Goal: Information Seeking & Learning: Learn about a topic

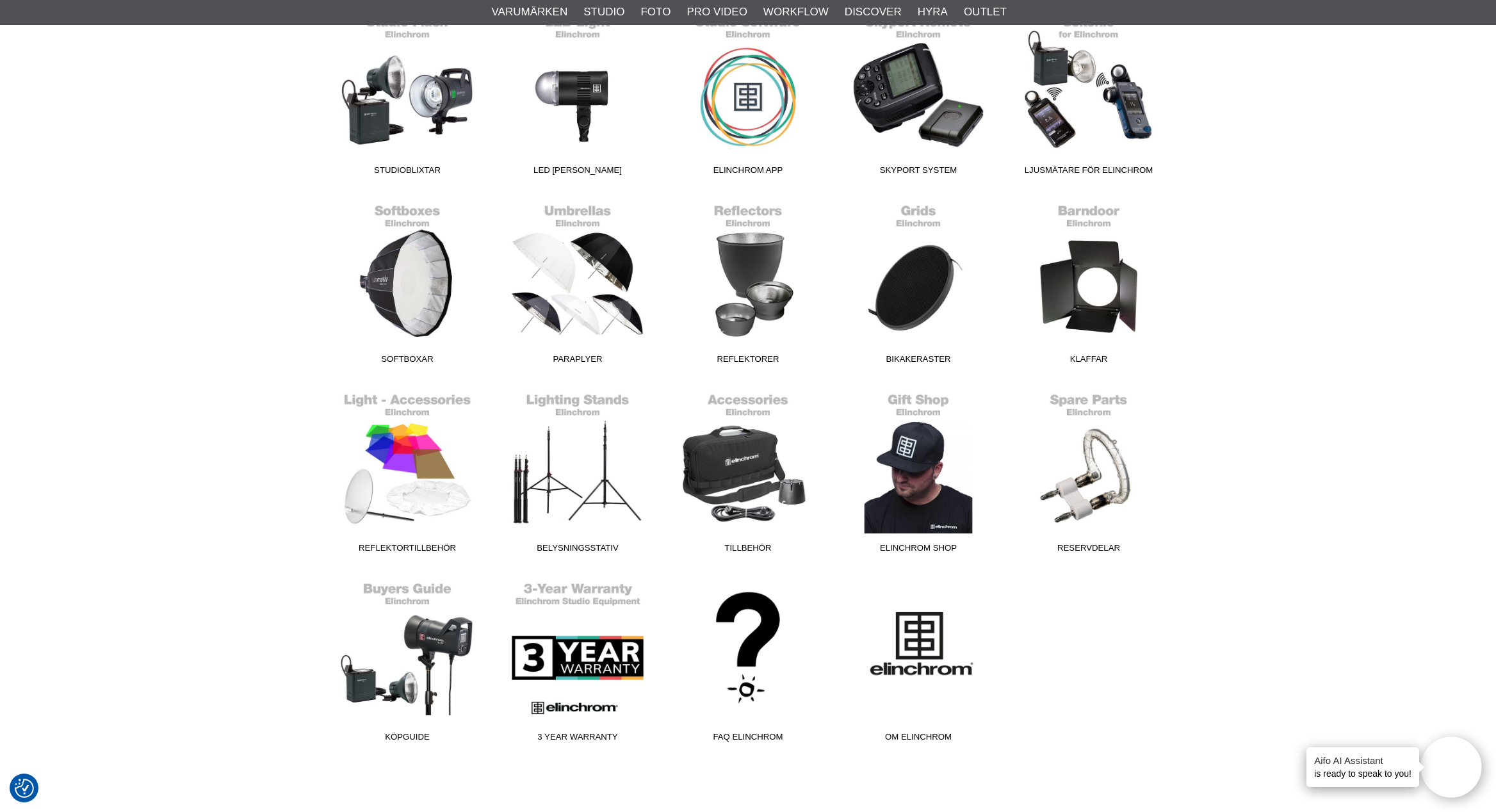
scroll to position [393, 0]
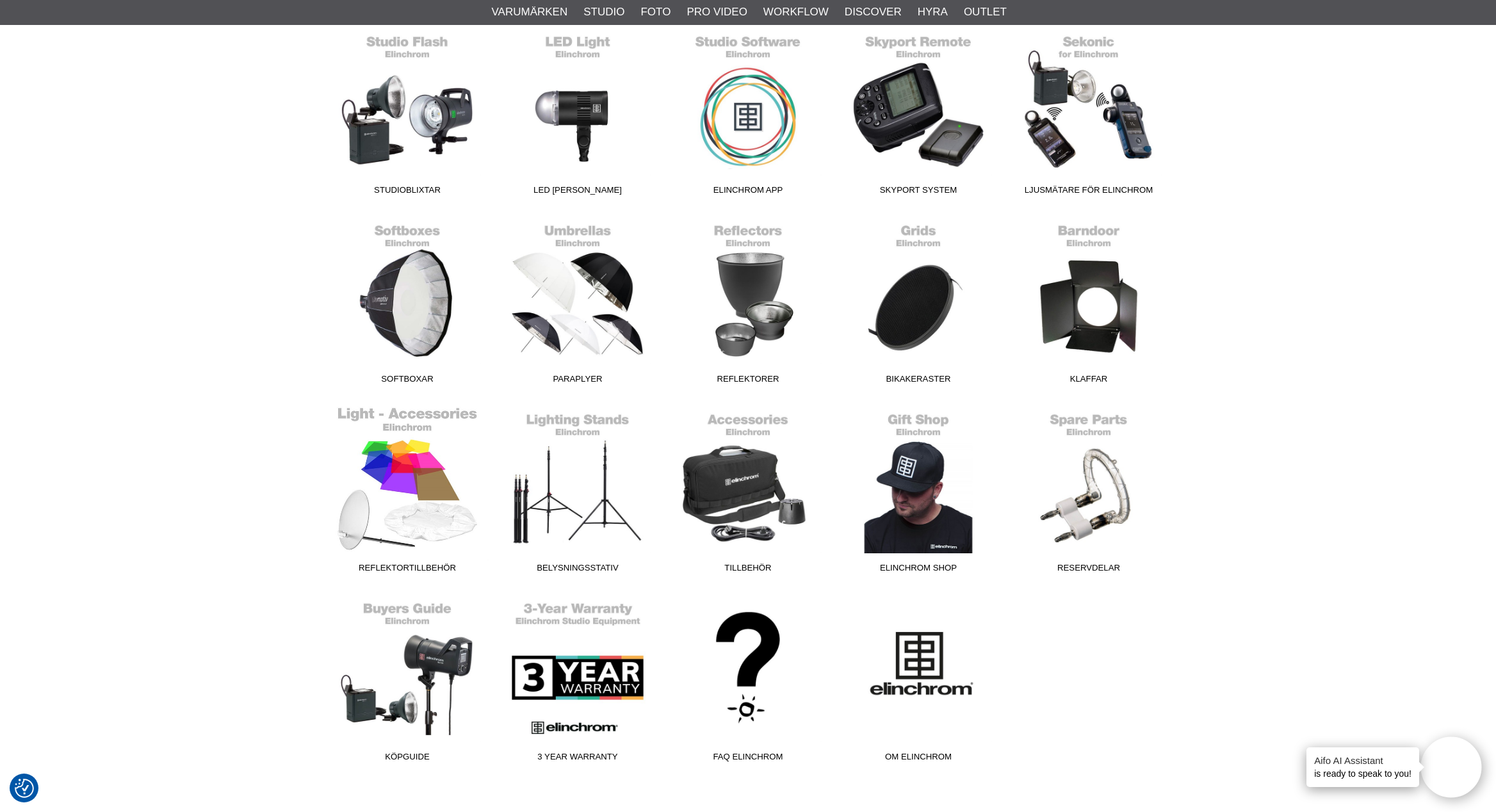
click at [415, 457] on link "Reflektortillbehör" at bounding box center [407, 492] width 170 height 173
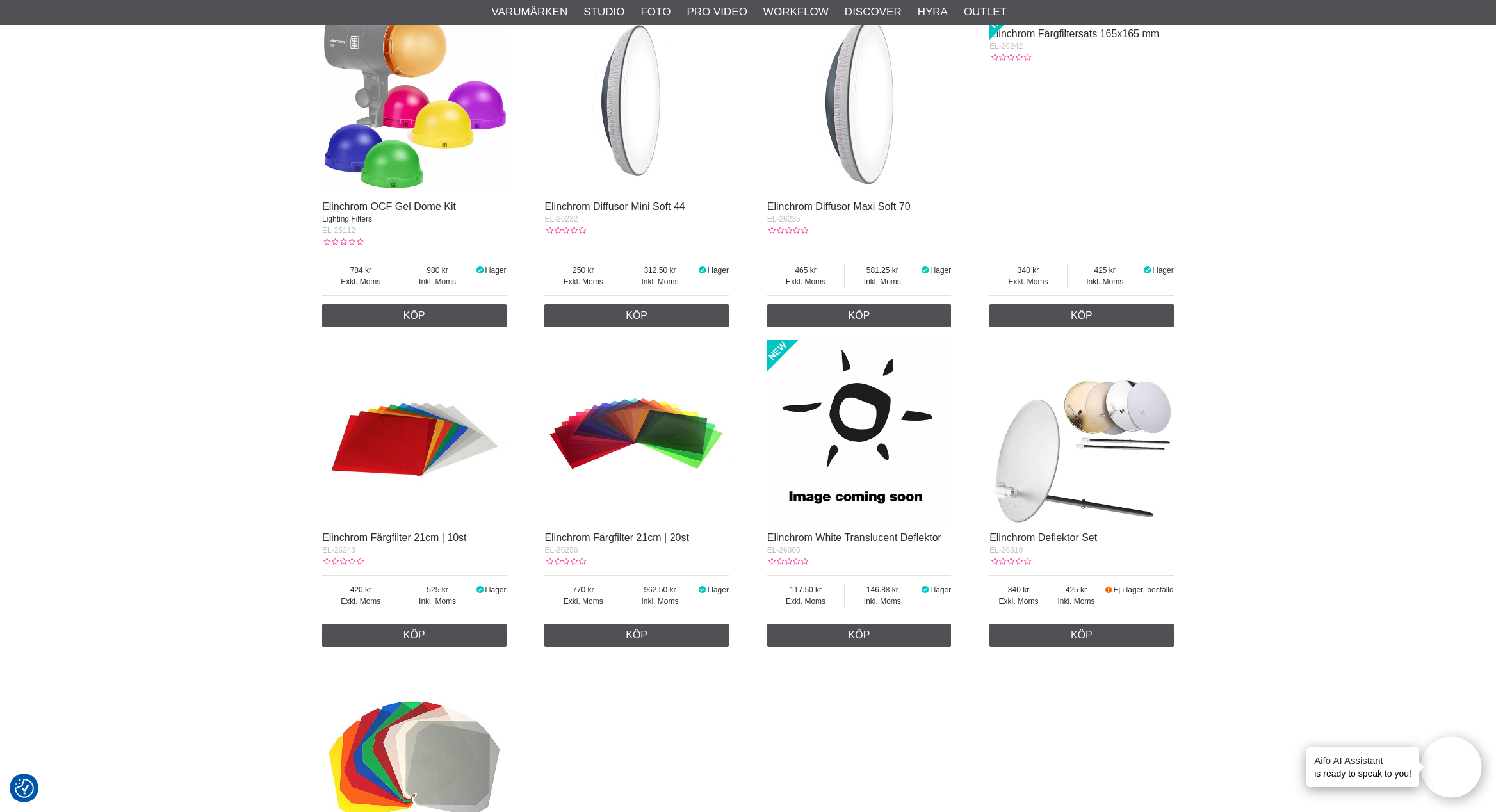
scroll to position [486, 0]
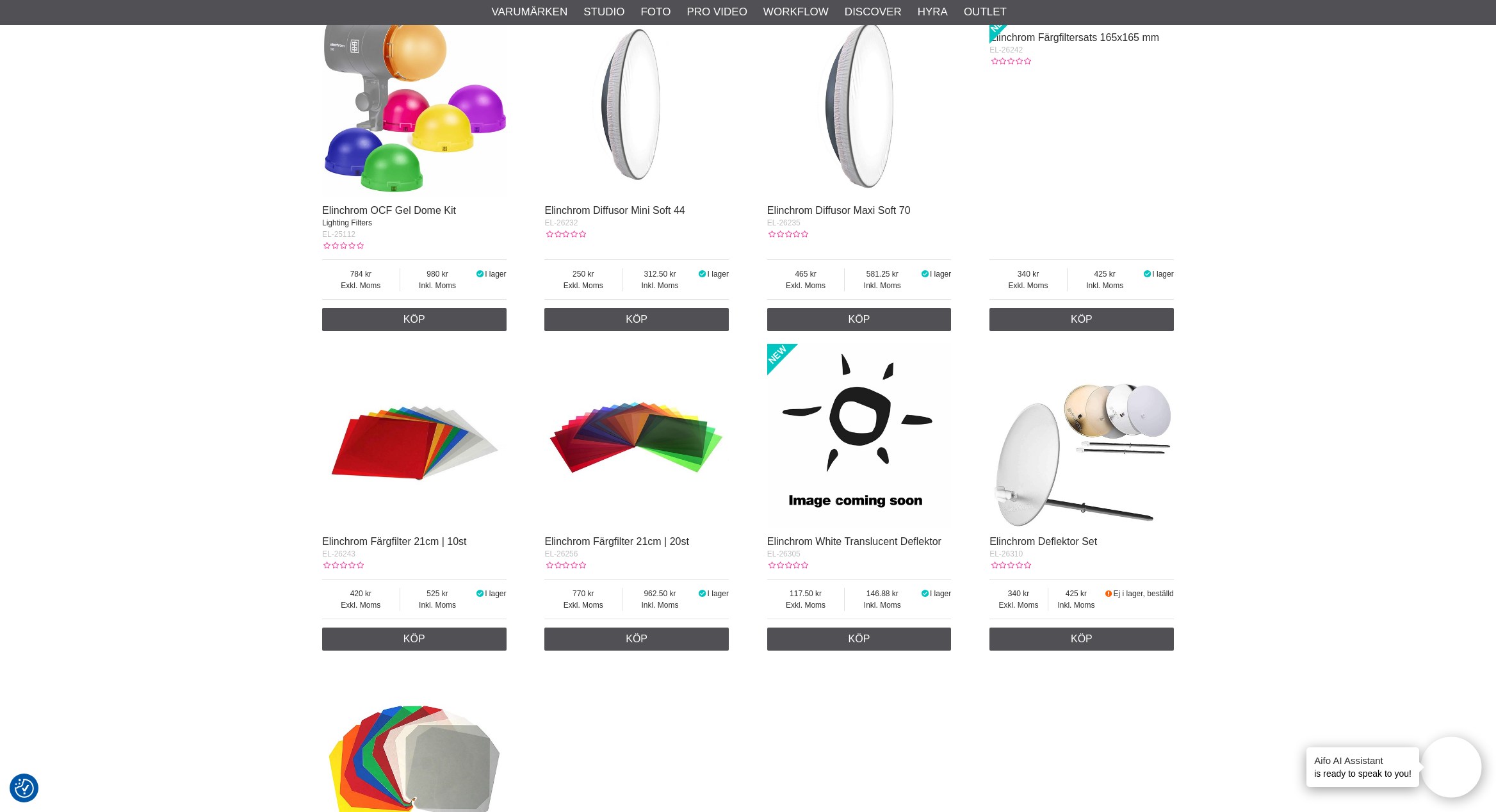
click at [635, 429] on img at bounding box center [636, 435] width 185 height 185
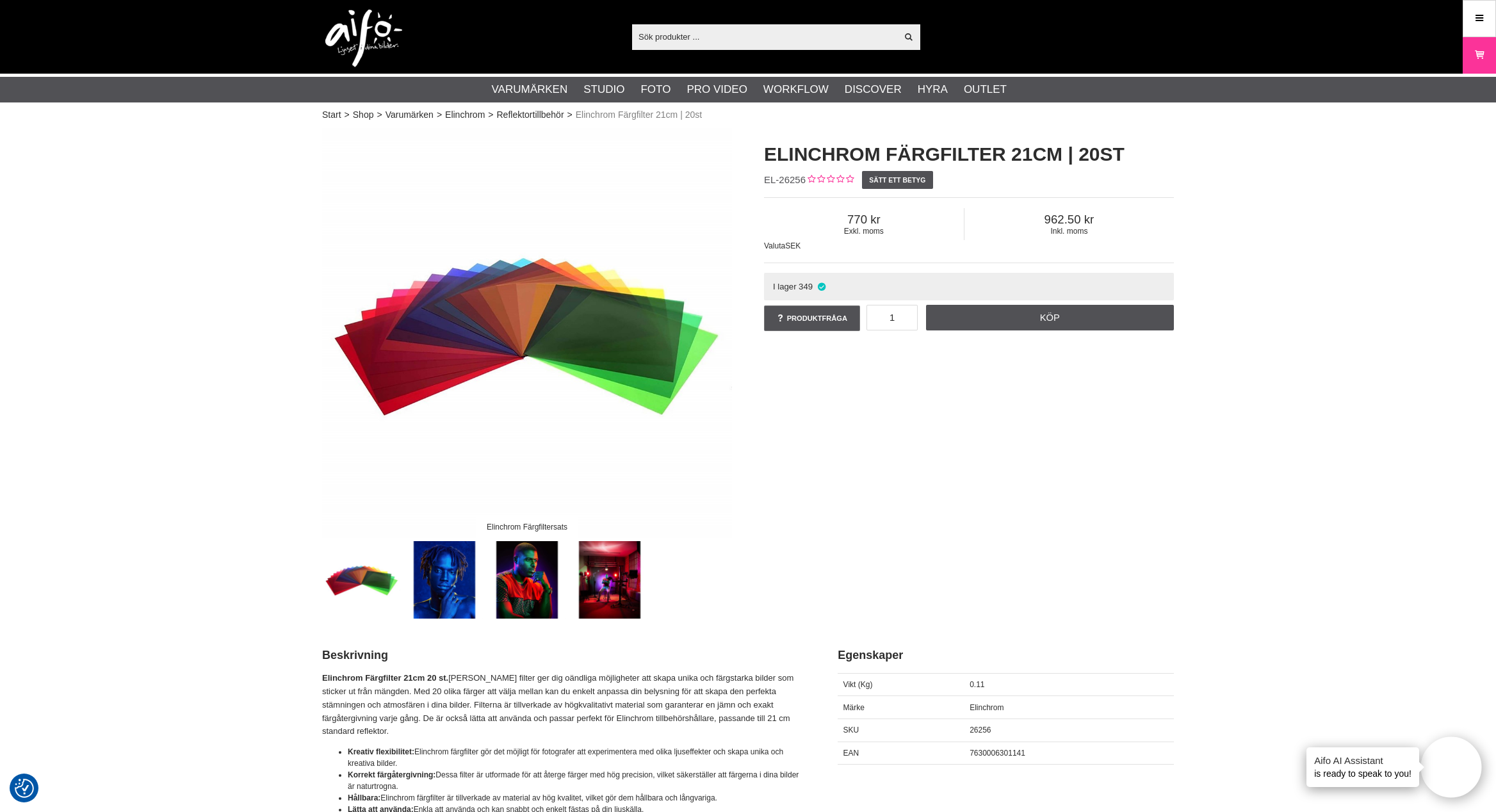
click at [462, 574] on img at bounding box center [445, 579] width 78 height 78
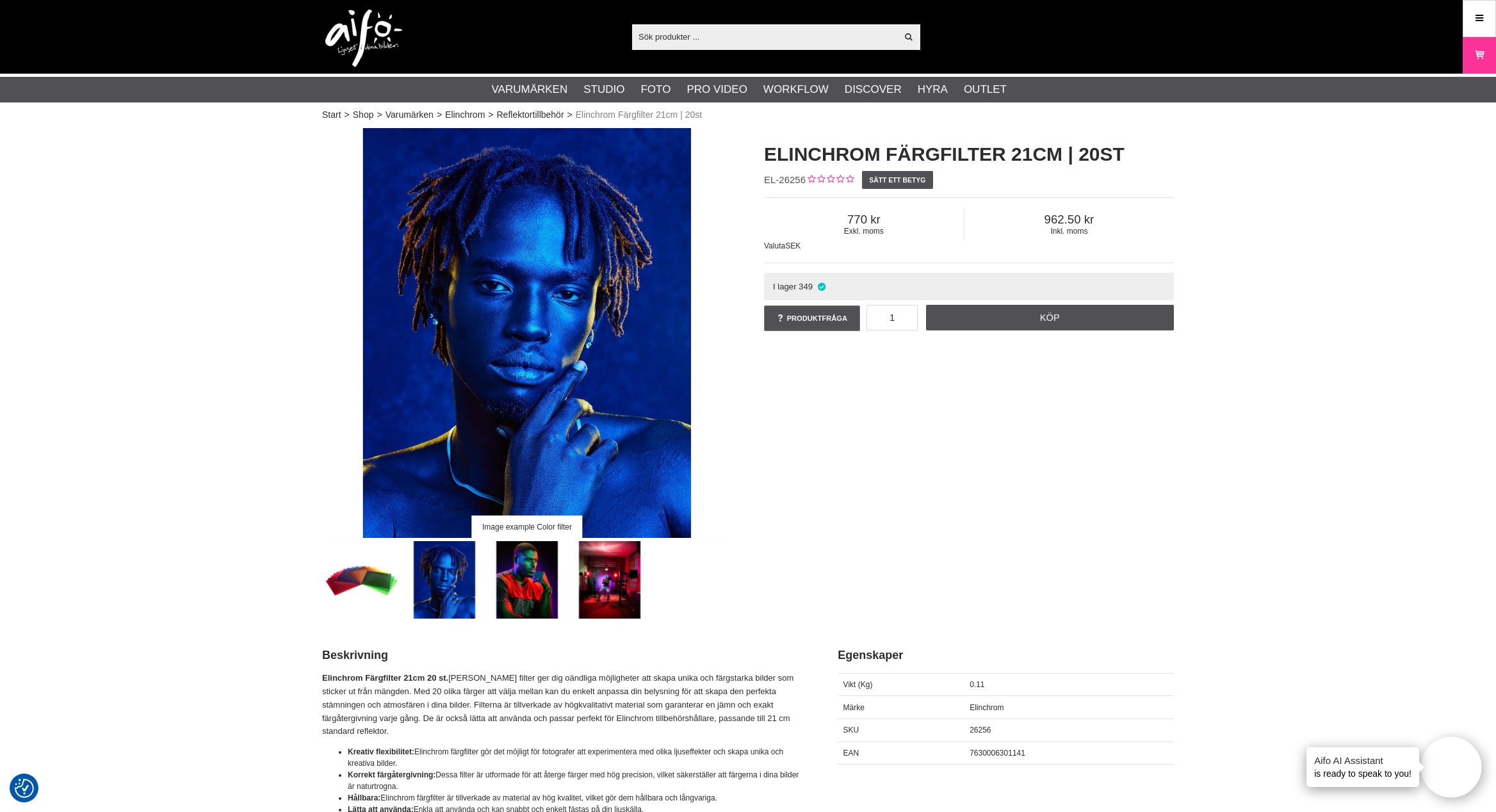
click at [530, 576] on img at bounding box center [527, 579] width 78 height 78
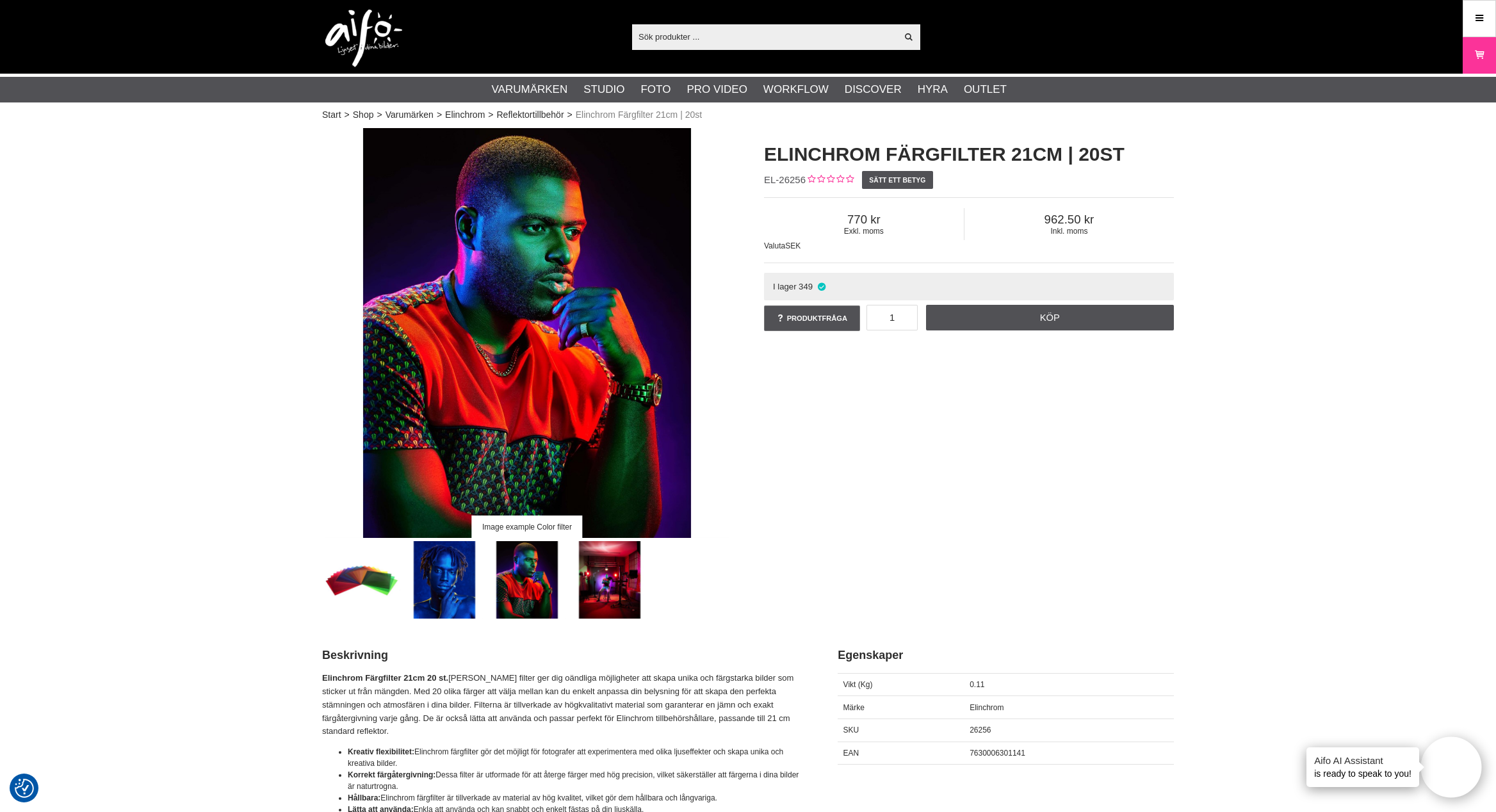
click at [604, 597] on img at bounding box center [609, 579] width 78 height 78
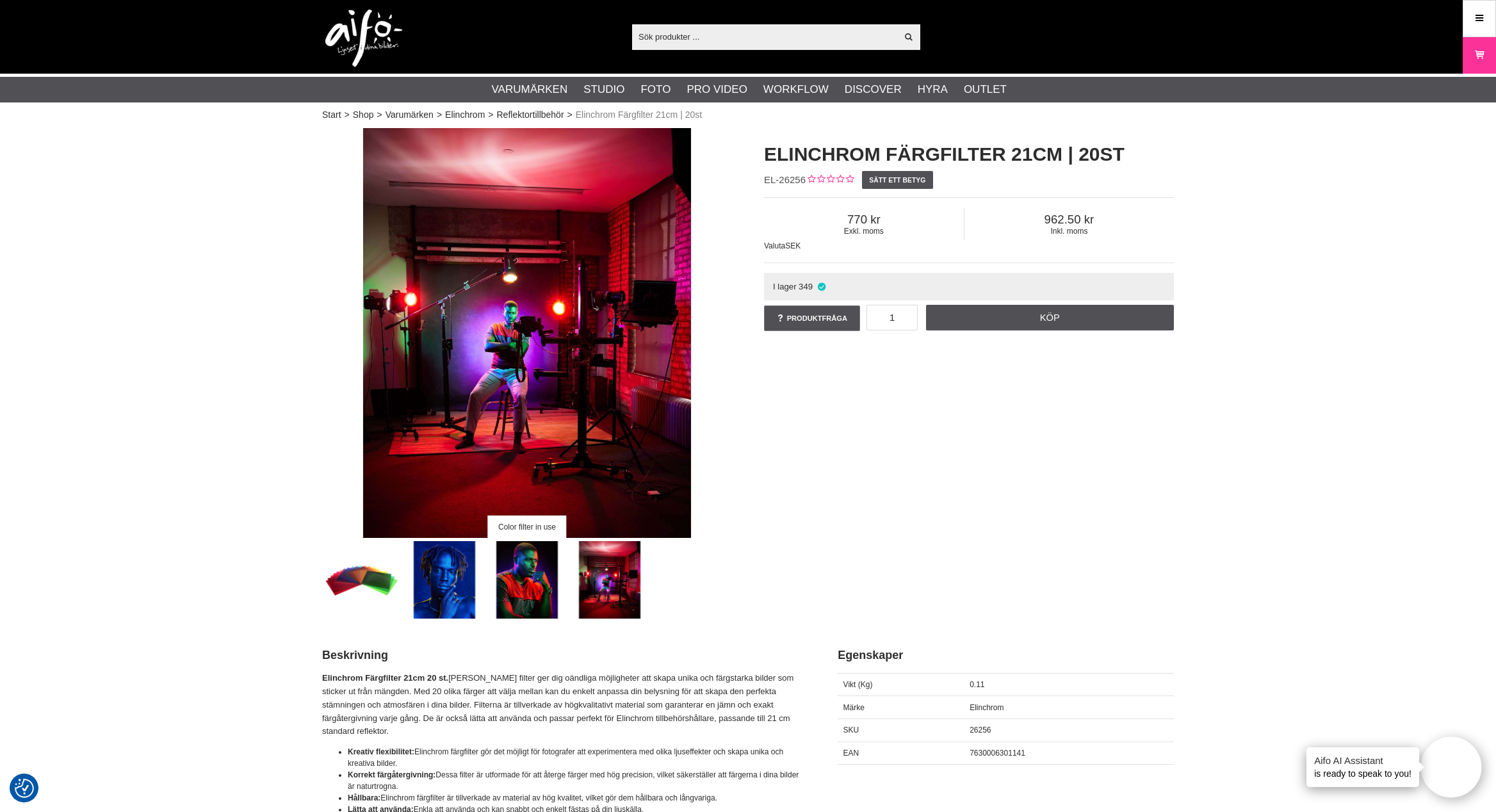
click at [520, 581] on img at bounding box center [527, 579] width 78 height 78
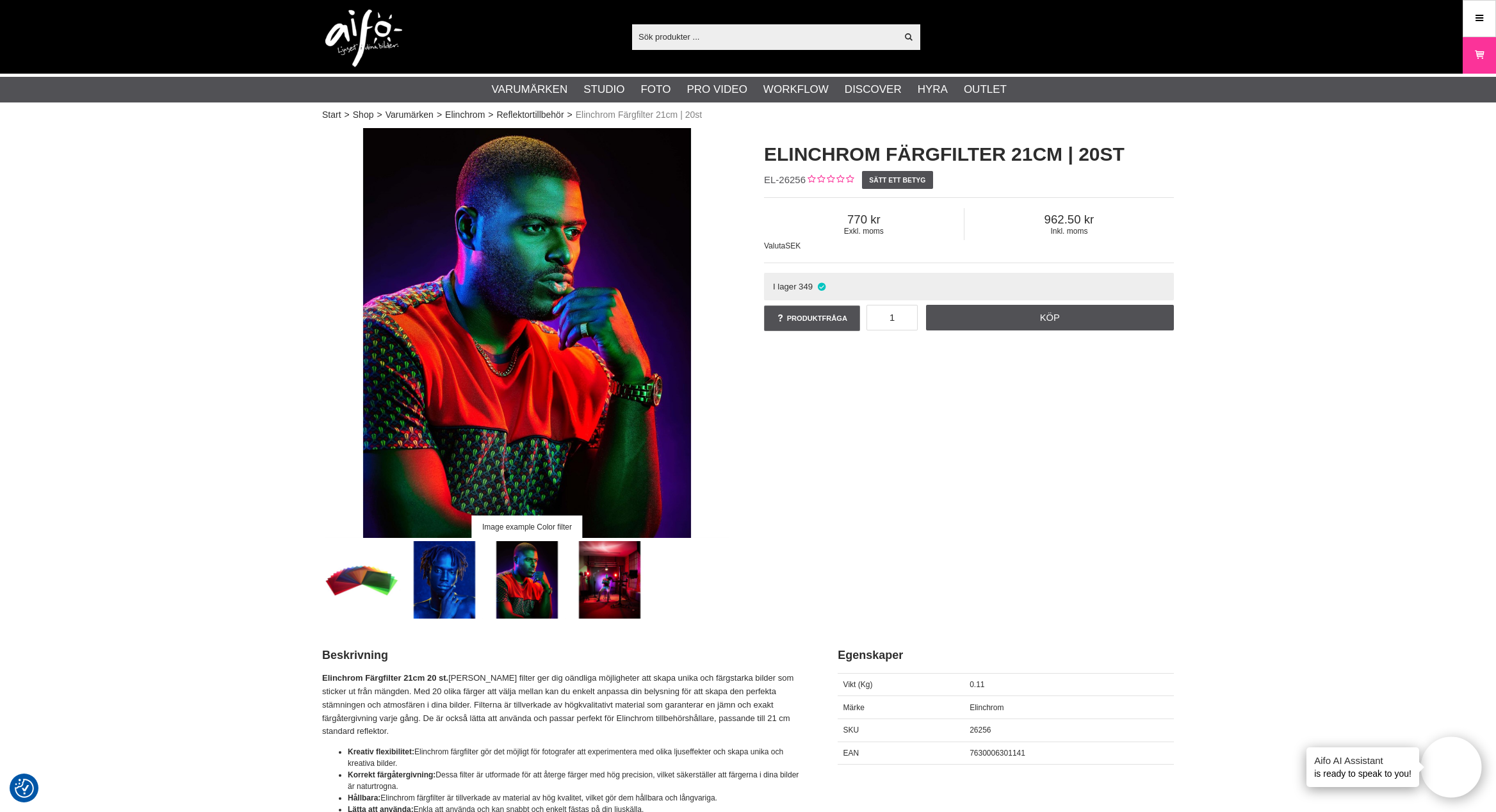
click at [363, 596] on img at bounding box center [362, 579] width 78 height 78
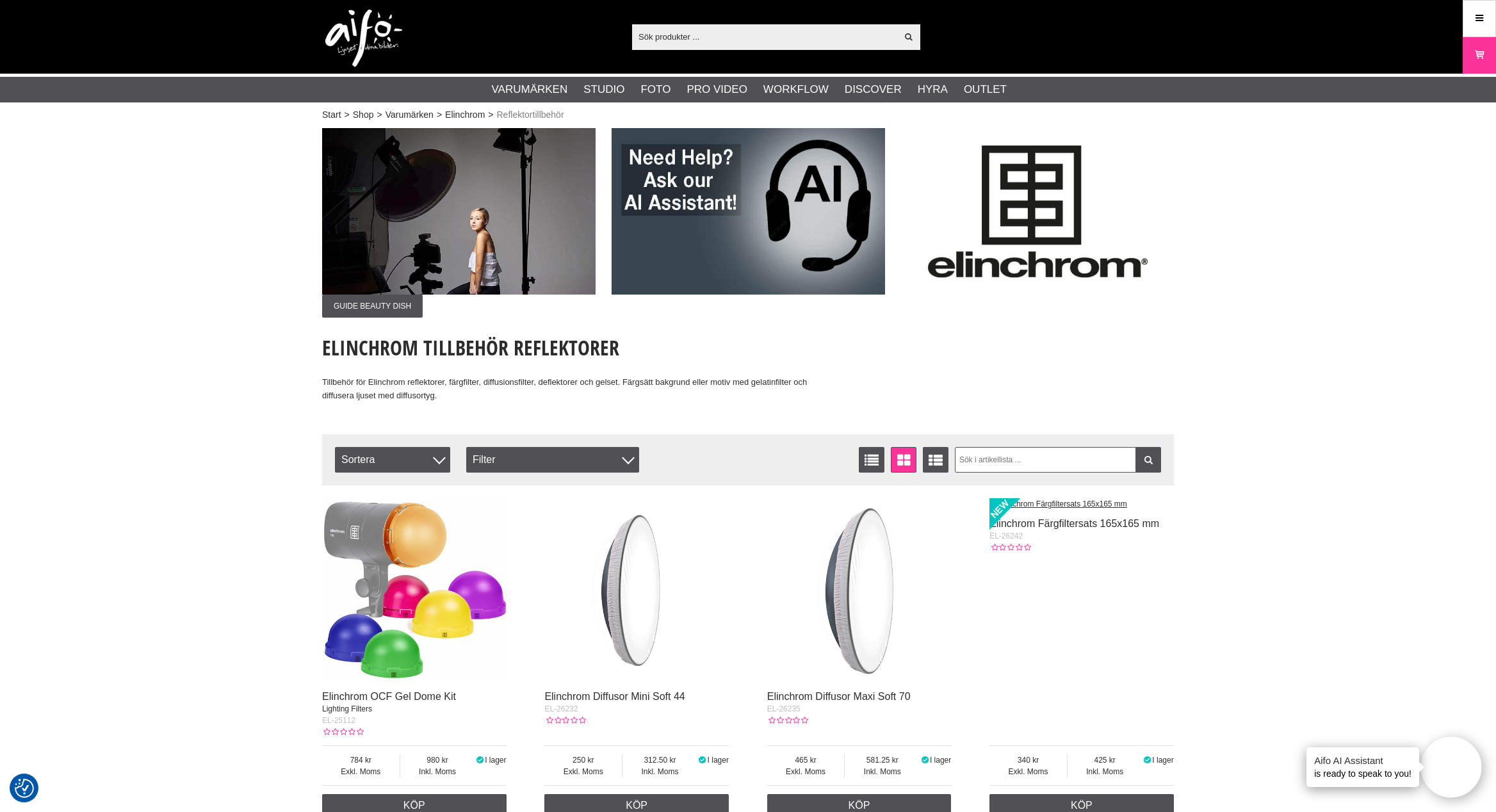
click at [431, 188] on img at bounding box center [458, 211] width 273 height 166
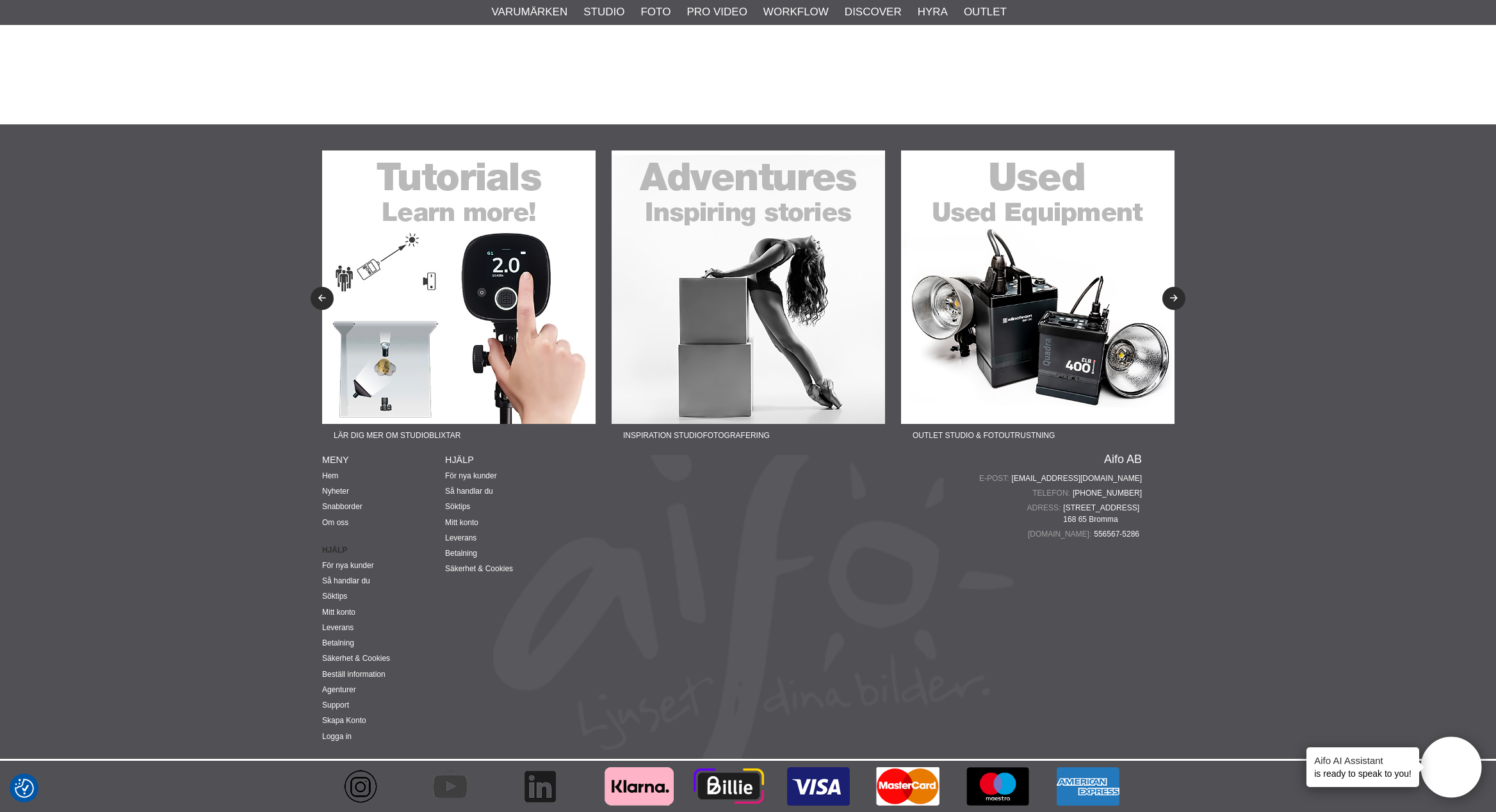
scroll to position [10333, 0]
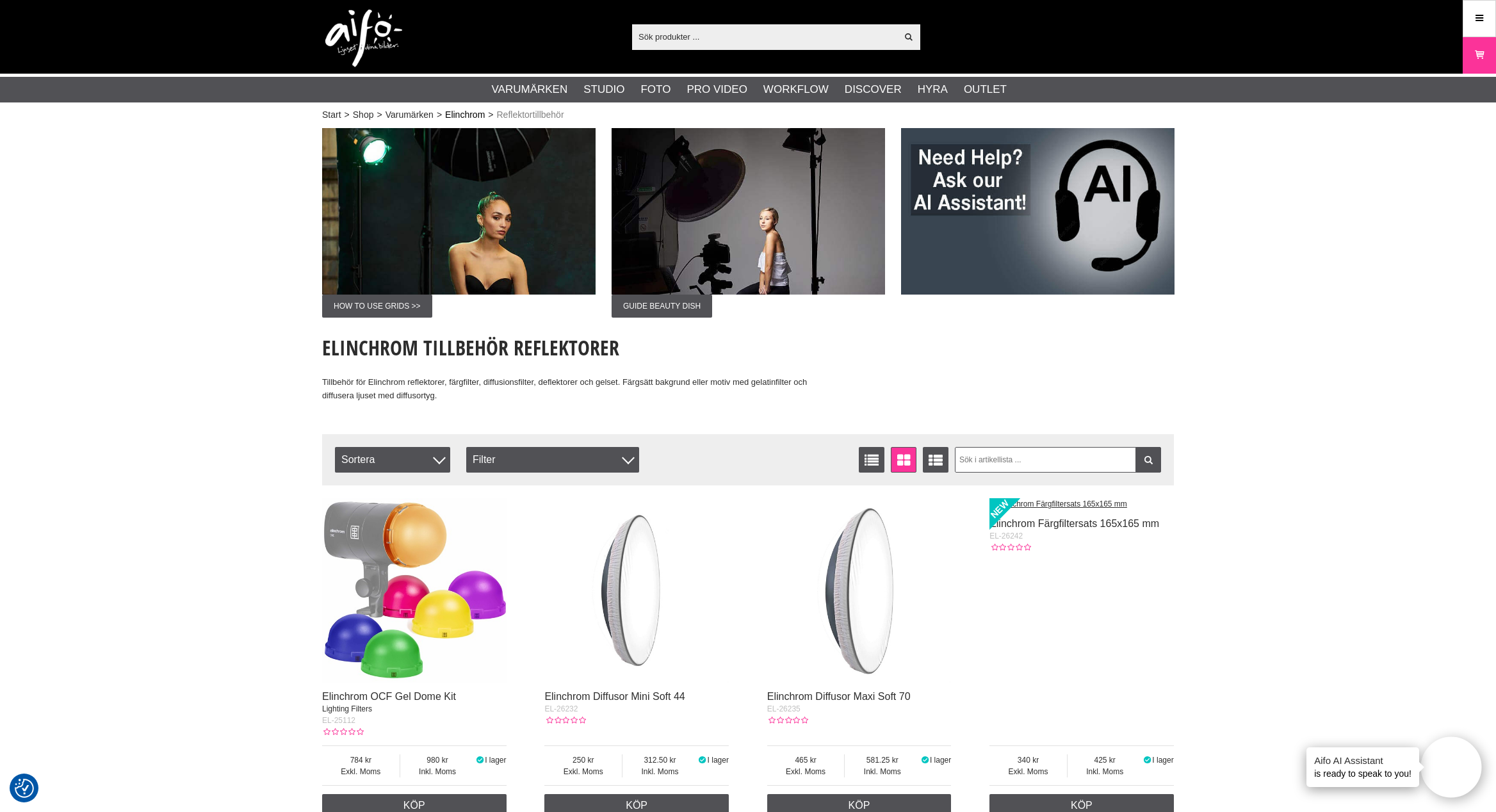
click at [476, 111] on link "Elinchrom" at bounding box center [466, 114] width 40 height 13
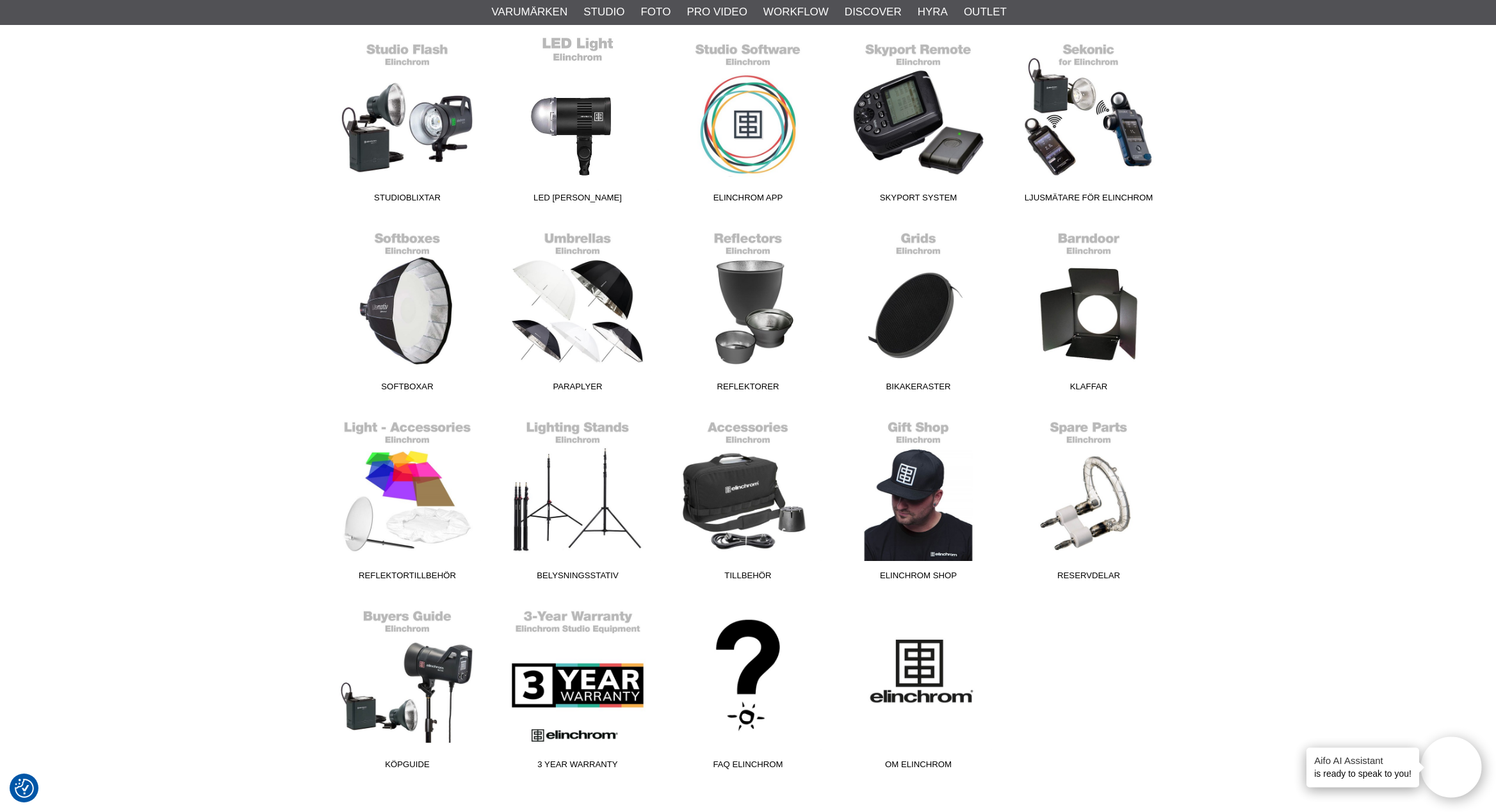
scroll to position [480, 0]
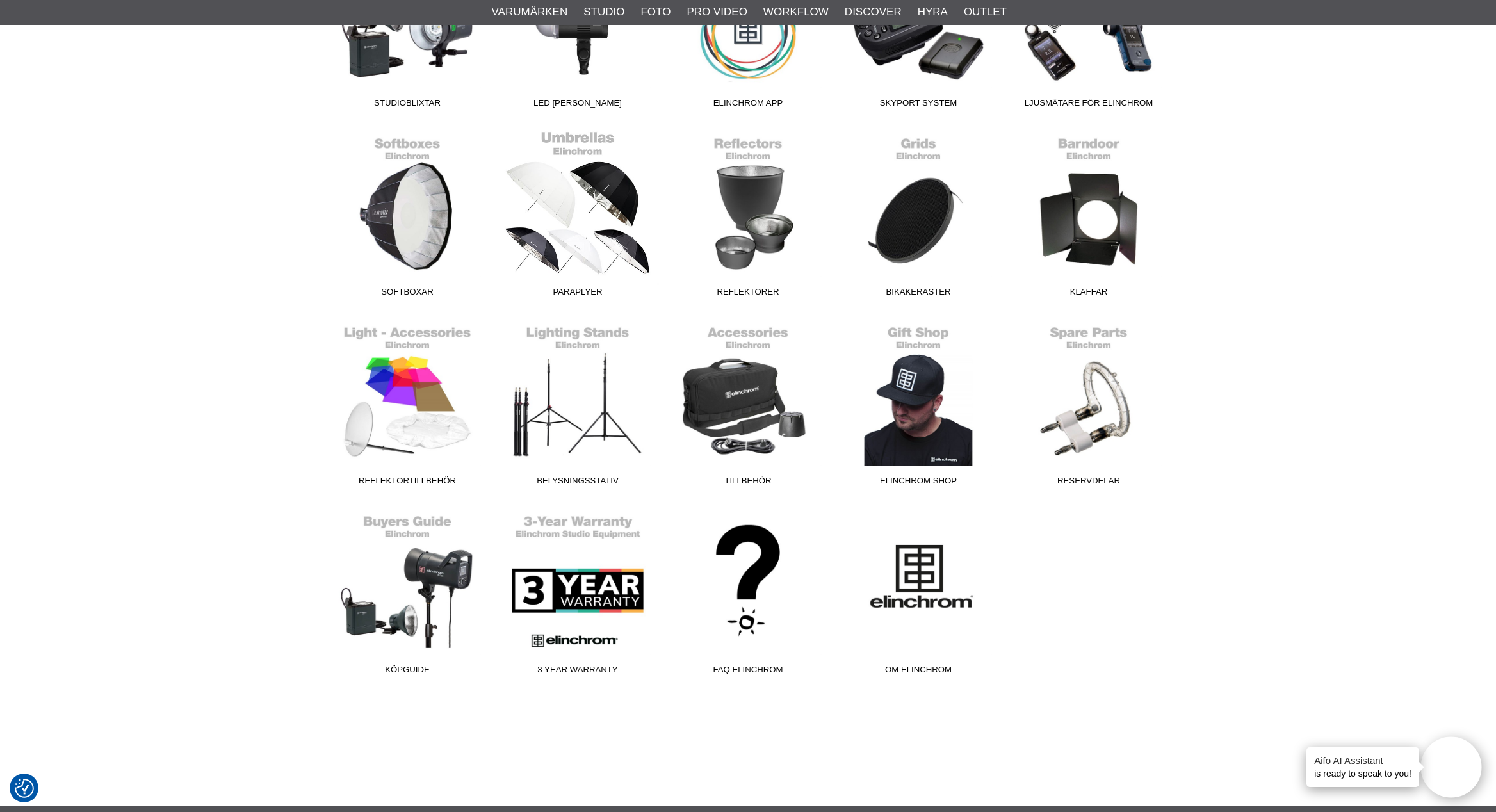
click at [584, 211] on link "Paraplyer" at bounding box center [578, 216] width 170 height 173
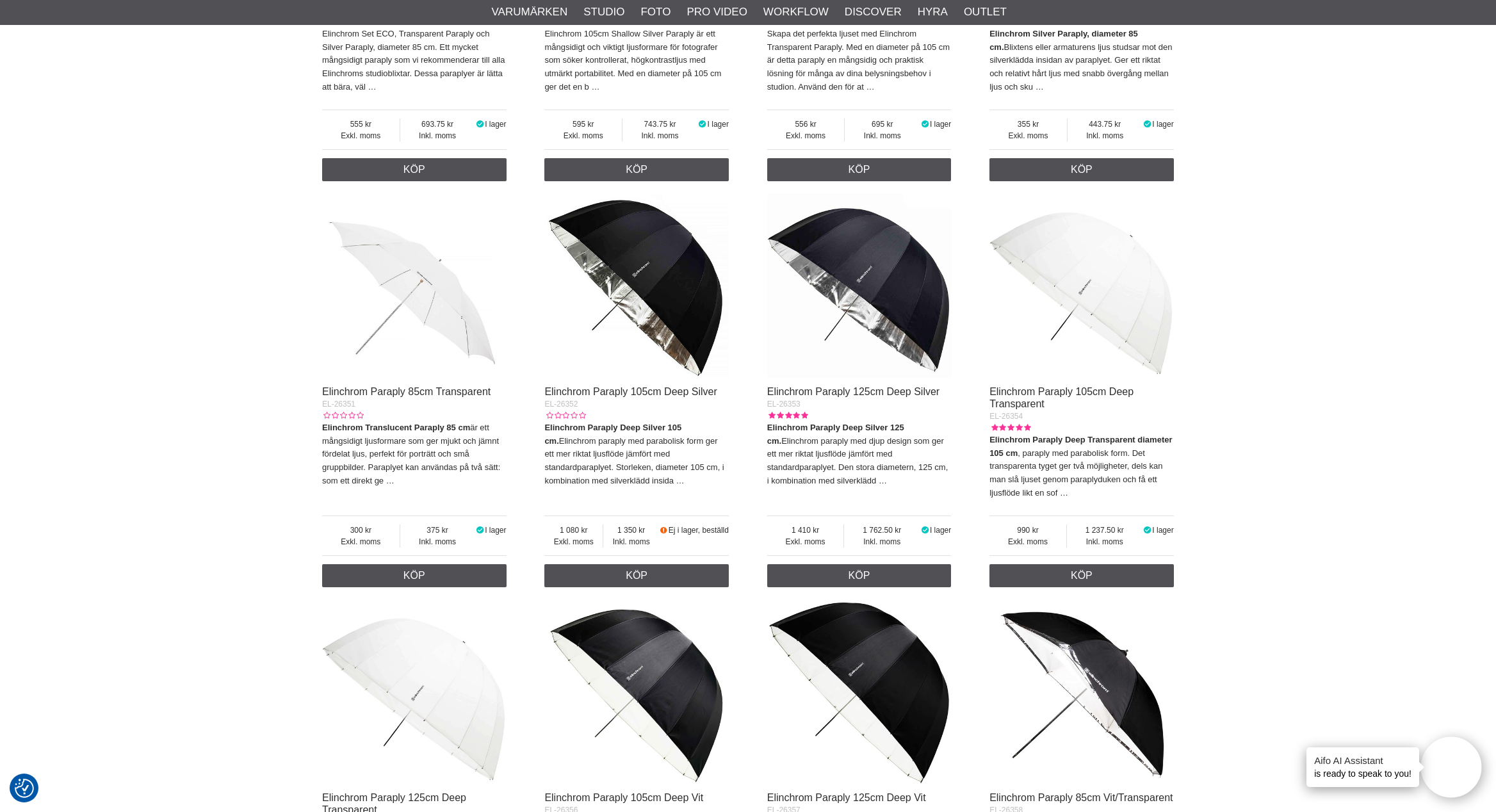
scroll to position [506, 0]
